Goal: Task Accomplishment & Management: Use online tool/utility

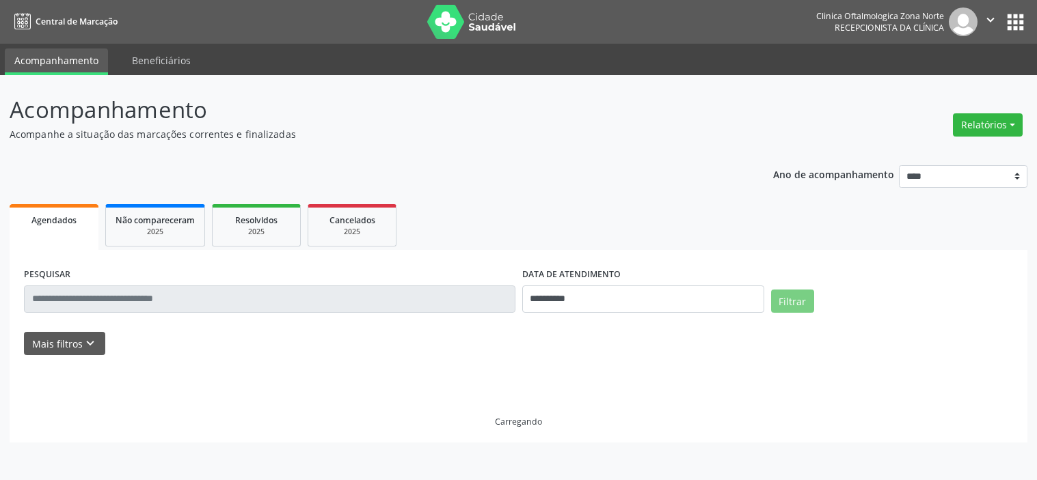
select select "*"
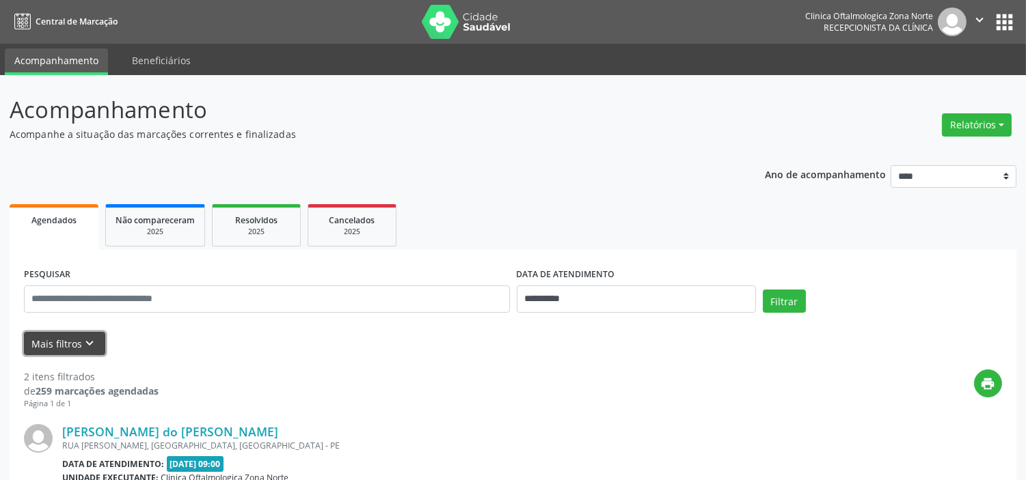
click at [94, 347] on icon "keyboard_arrow_down" at bounding box center [90, 343] width 15 height 15
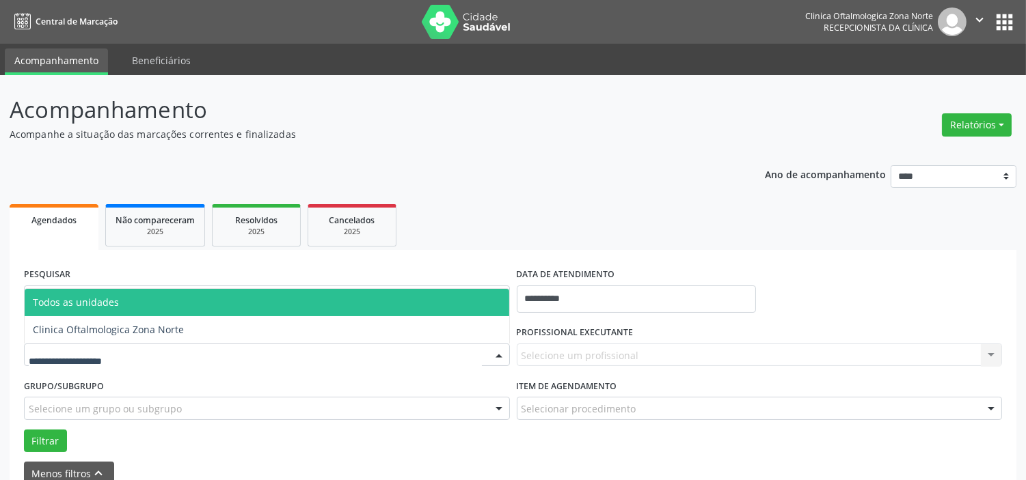
click at [142, 352] on div at bounding box center [267, 355] width 486 height 23
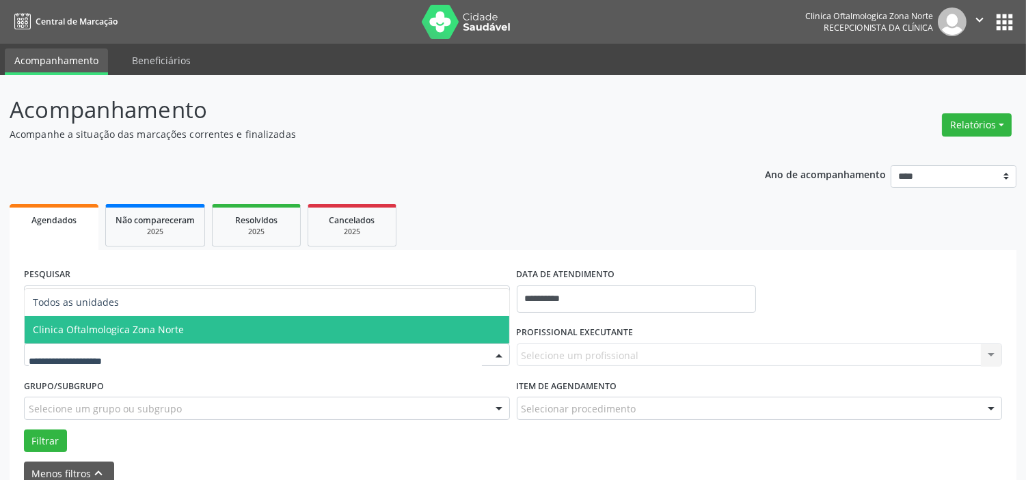
click at [155, 330] on span "Clinica Oftalmologica Zona Norte" at bounding box center [108, 329] width 151 height 13
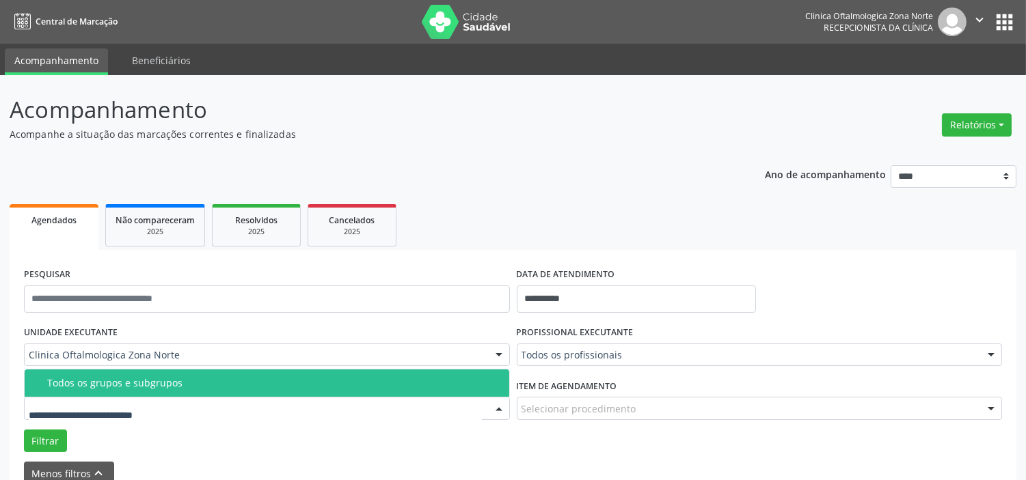
click at [169, 387] on div "Todos os grupos e subgrupos" at bounding box center [274, 383] width 454 height 11
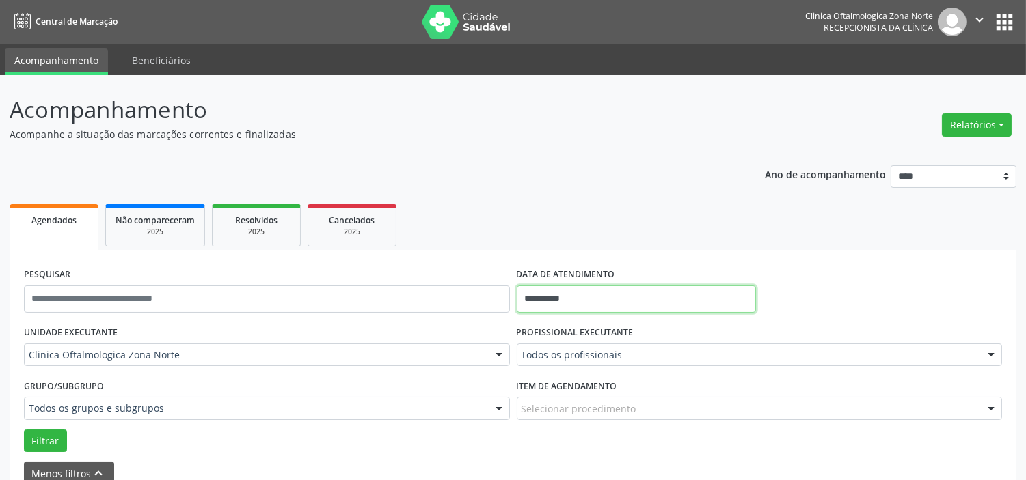
click at [597, 303] on input "**********" at bounding box center [636, 299] width 239 height 27
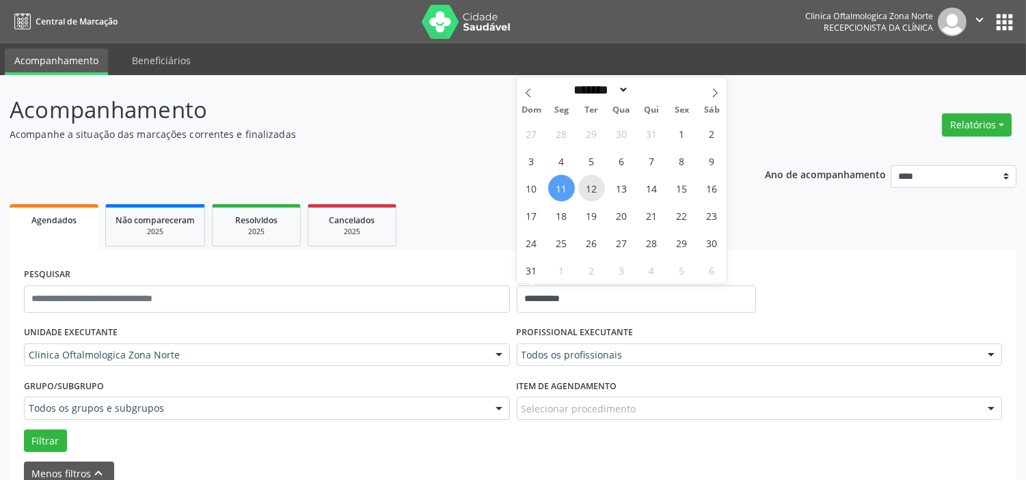
click at [595, 188] on span "12" at bounding box center [591, 188] width 27 height 27
type input "**********"
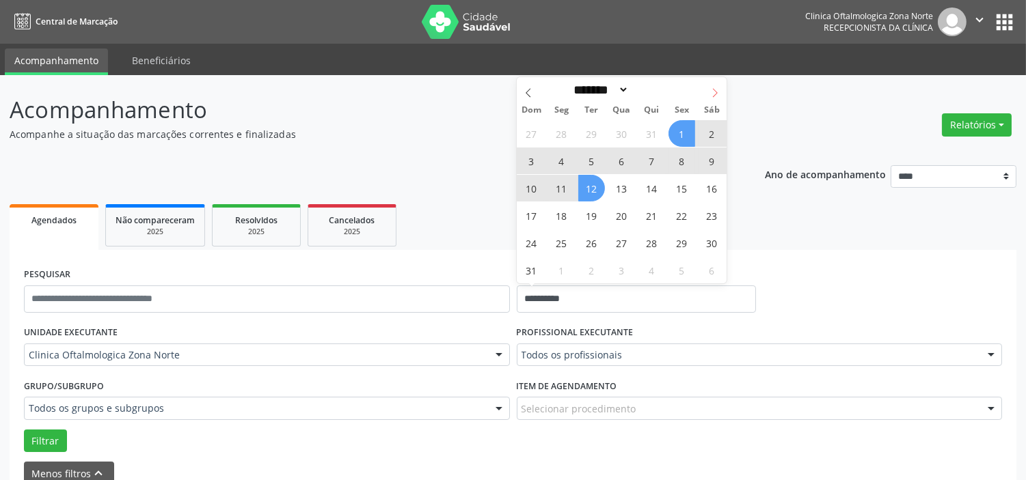
click at [718, 82] on span at bounding box center [714, 88] width 23 height 23
select select "*"
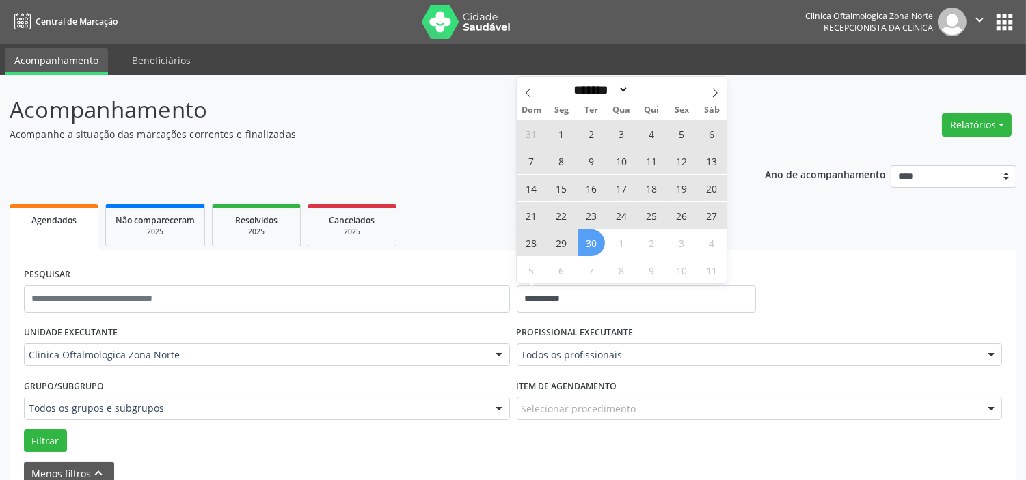
click at [591, 237] on span "30" at bounding box center [591, 243] width 27 height 27
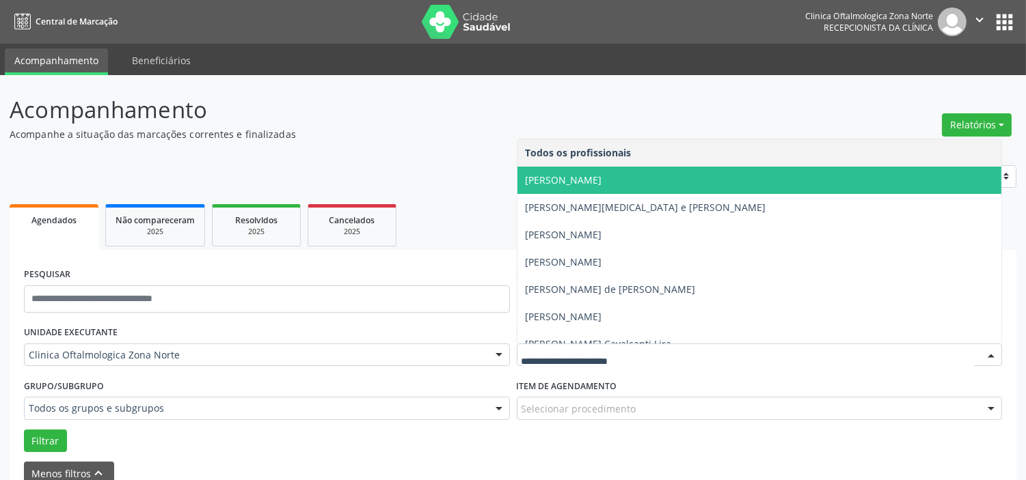
click at [596, 186] on span "[PERSON_NAME]" at bounding box center [759, 180] width 485 height 27
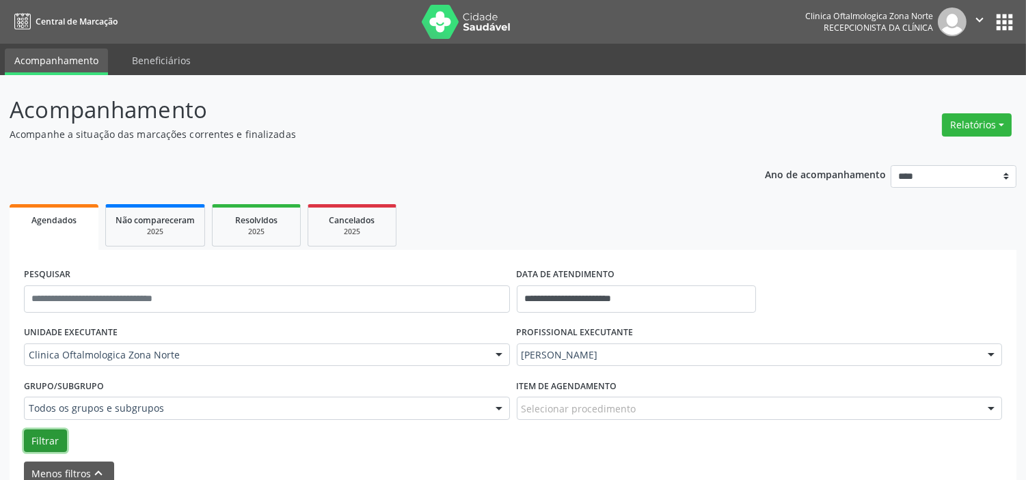
click at [48, 442] on button "Filtrar" at bounding box center [45, 441] width 43 height 23
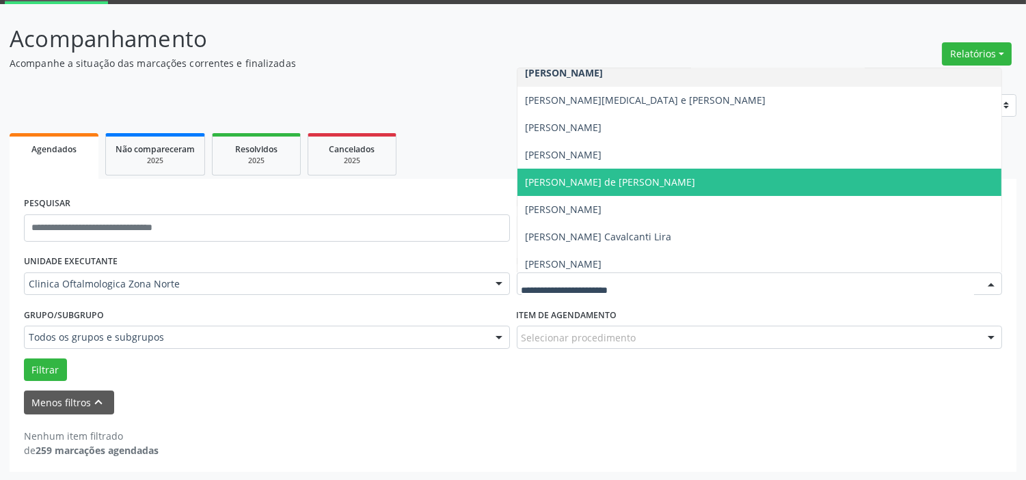
scroll to position [69, 0]
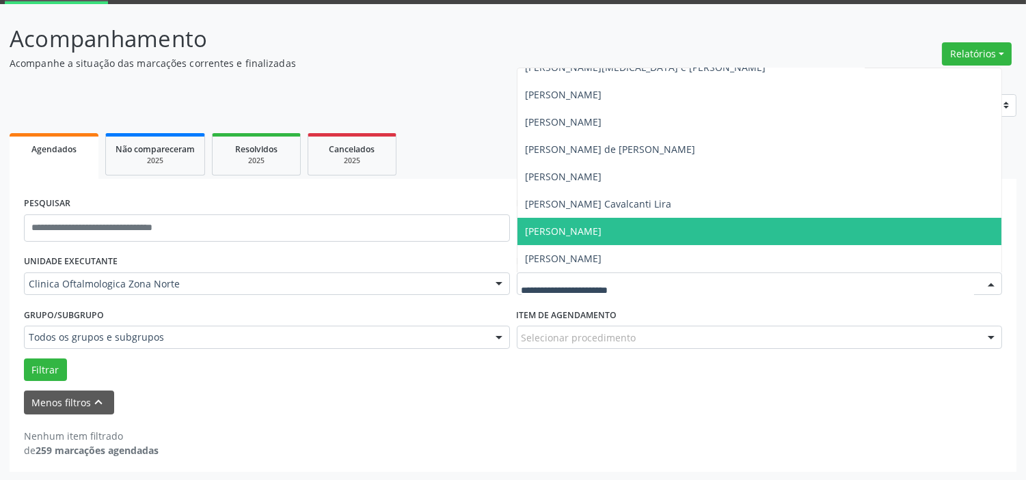
click at [581, 236] on span "[PERSON_NAME]" at bounding box center [564, 231] width 77 height 13
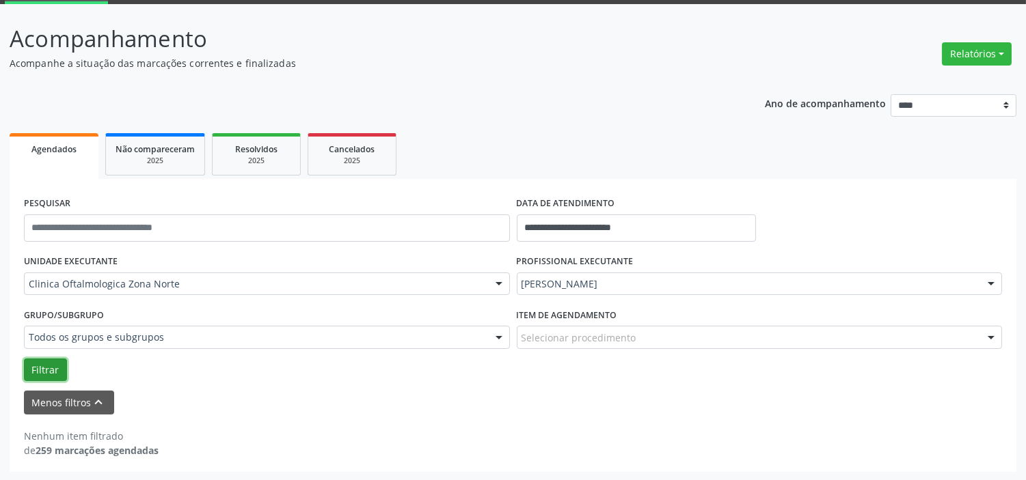
click at [49, 379] on button "Filtrar" at bounding box center [45, 370] width 43 height 23
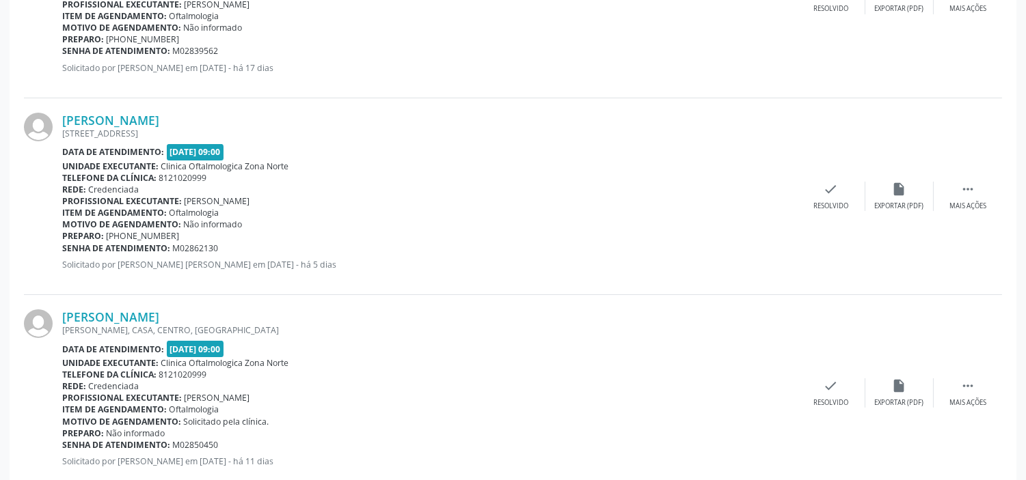
scroll to position [673, 0]
